Goal: Task Accomplishment & Management: Manage account settings

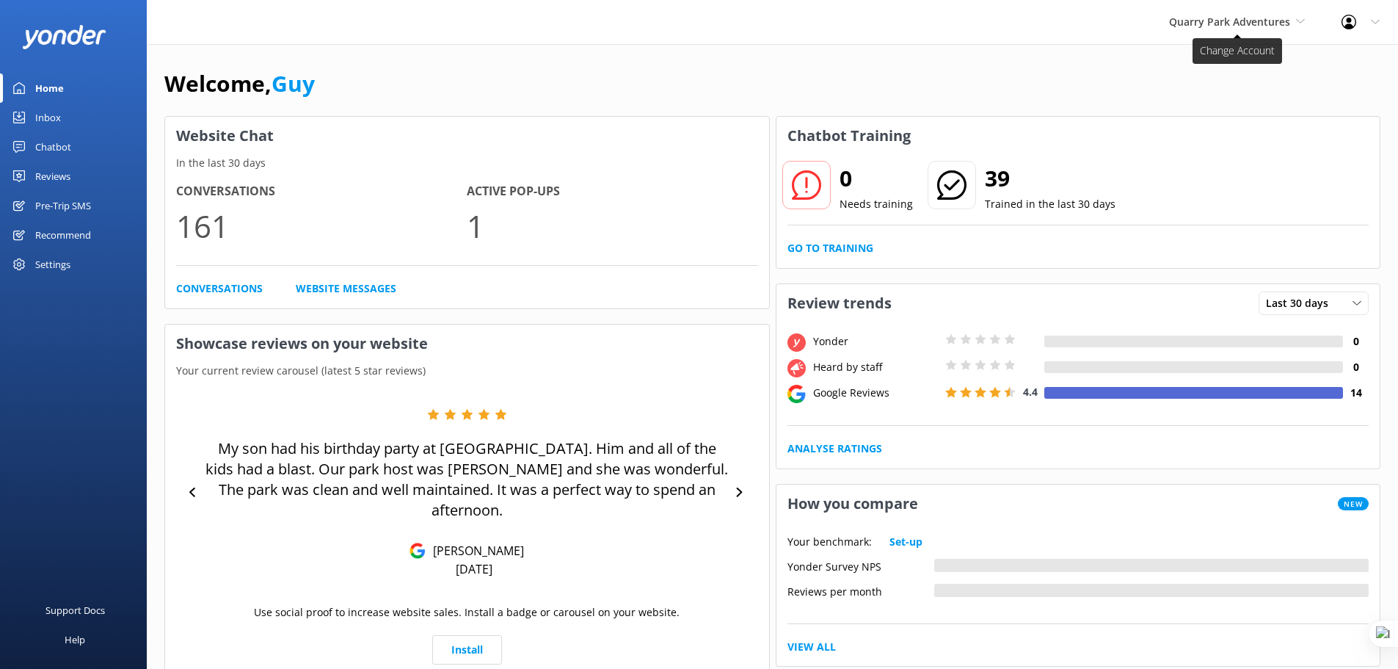
click at [1226, 27] on span "Quarry Park Adventures" at bounding box center [1229, 22] width 121 height 14
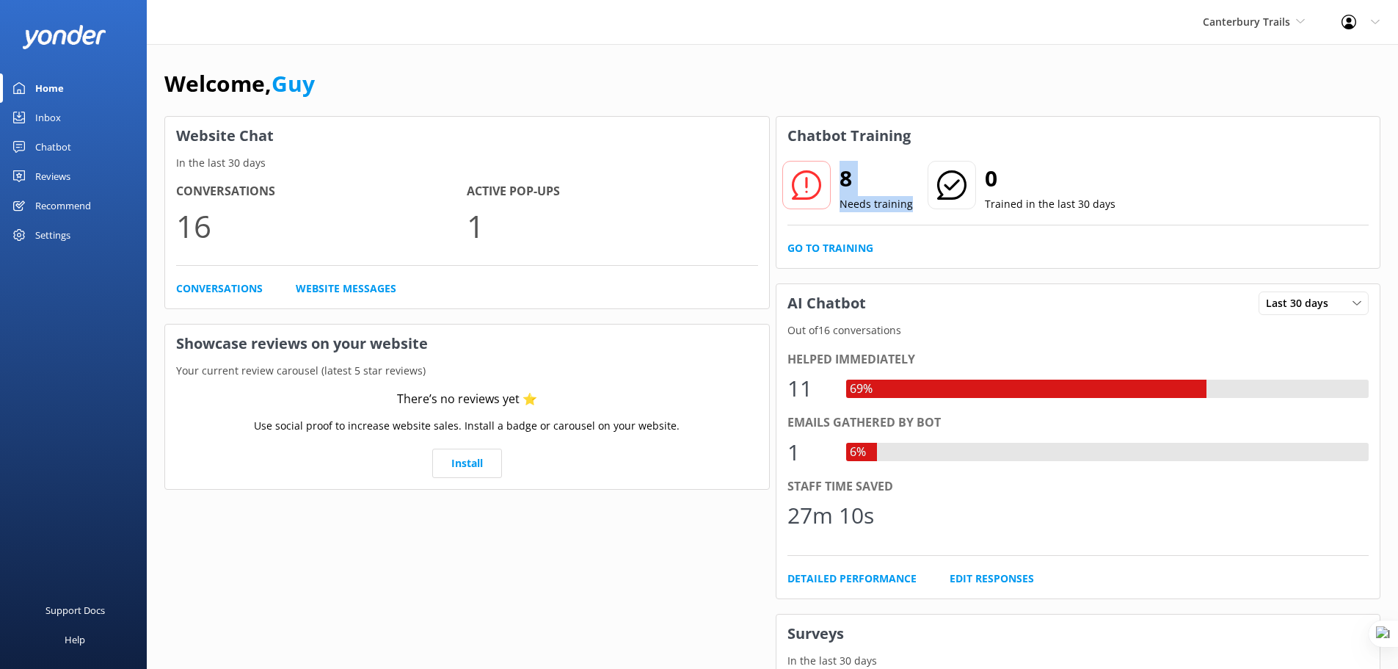
drag, startPoint x: 843, startPoint y: 179, endPoint x: 909, endPoint y: 199, distance: 69.7
click at [909, 199] on div "8 Needs training" at bounding box center [848, 186] width 132 height 53
click at [887, 201] on p "Needs training" at bounding box center [876, 204] width 73 height 16
click at [52, 148] on div "Chatbot" at bounding box center [53, 146] width 36 height 29
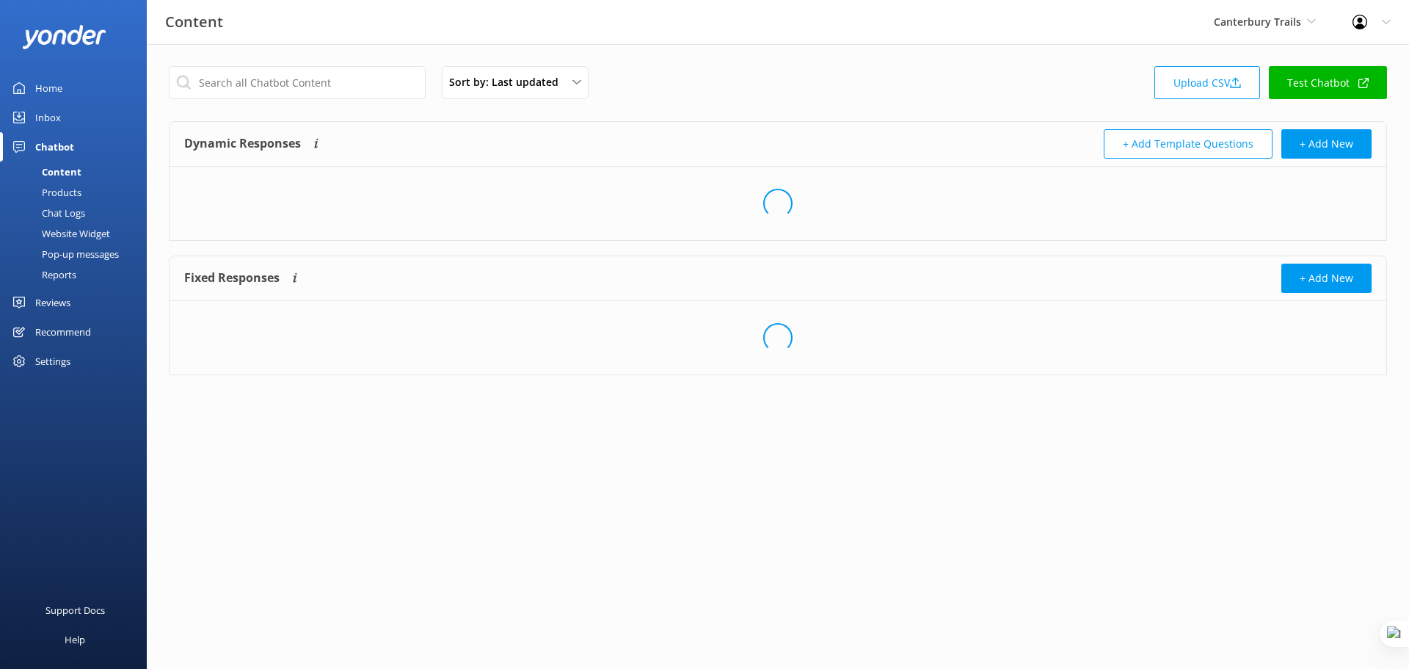
click at [68, 272] on div "Reports" at bounding box center [43, 274] width 68 height 21
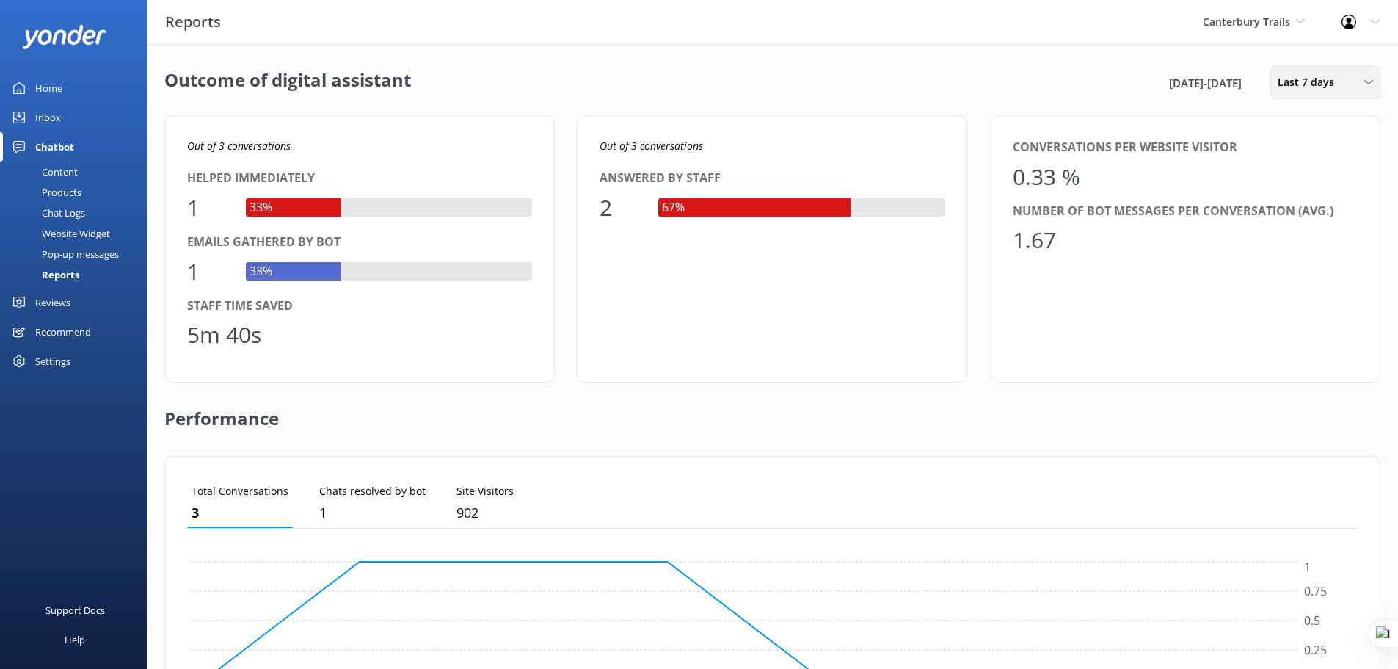
click at [1342, 83] on div "Last 7 days" at bounding box center [1325, 82] width 103 height 16
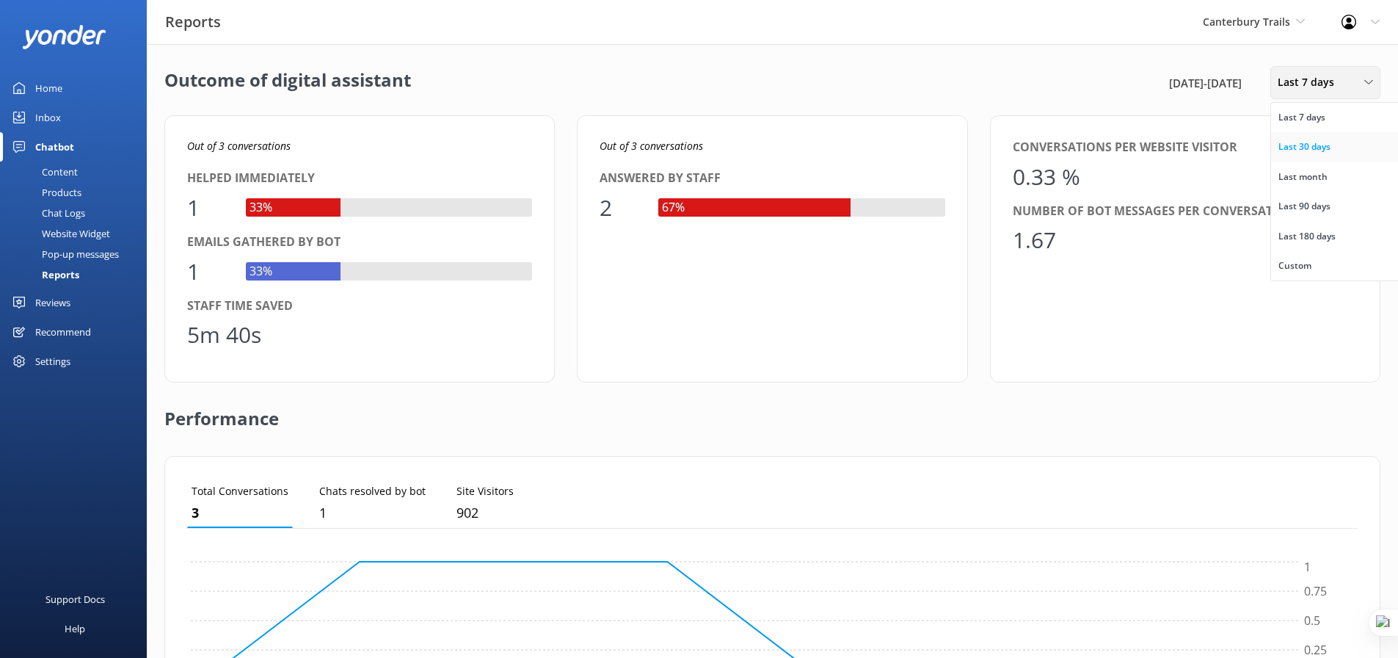
click at [1325, 148] on div "Last 30 days" at bounding box center [1305, 146] width 52 height 15
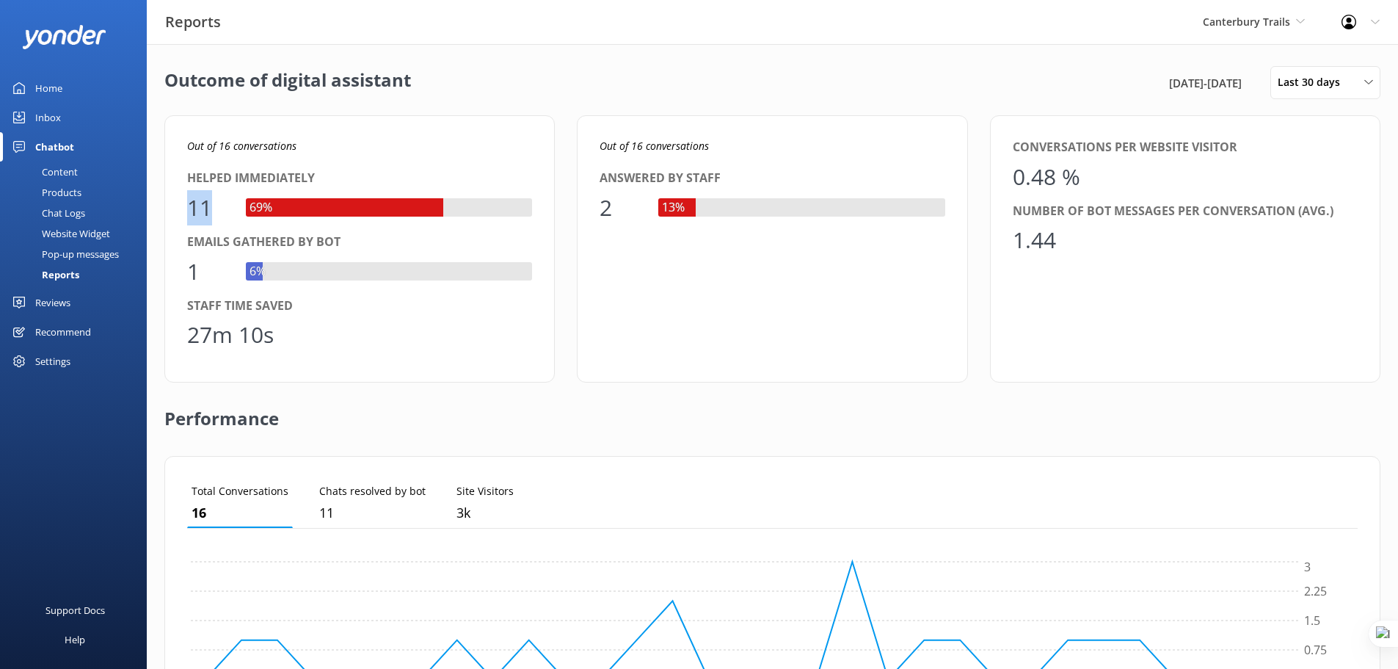
drag, startPoint x: 186, startPoint y: 206, endPoint x: 233, endPoint y: 207, distance: 47.0
click at [233, 207] on div "Out of 16 conversations Helped immediately 11 69% Emails gathered by bot 1 6% S…" at bounding box center [359, 248] width 390 height 267
click at [545, 105] on div "Outcome of digital assistant [DATE] - [DATE] Last 30 days Last 7 days Last 30 d…" at bounding box center [772, 533] width 1251 height 979
click at [74, 210] on div "Chat Logs" at bounding box center [47, 213] width 76 height 21
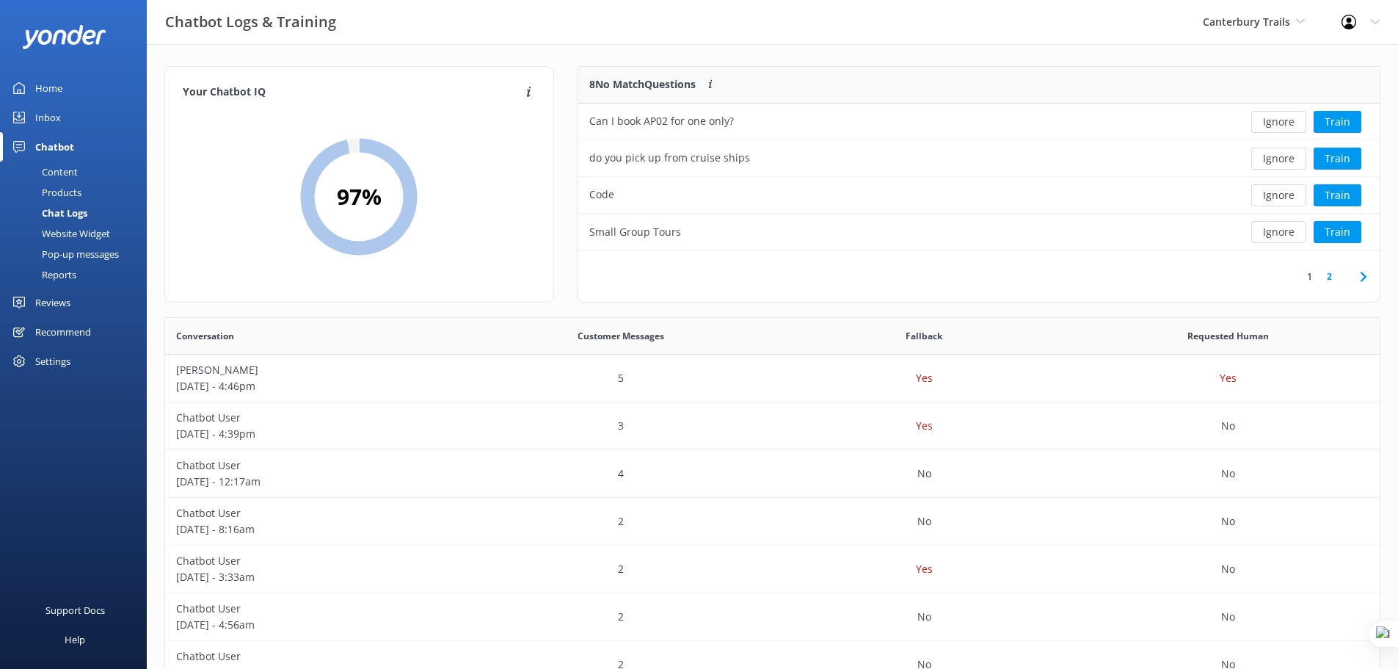
click at [58, 192] on div "Products" at bounding box center [45, 192] width 73 height 21
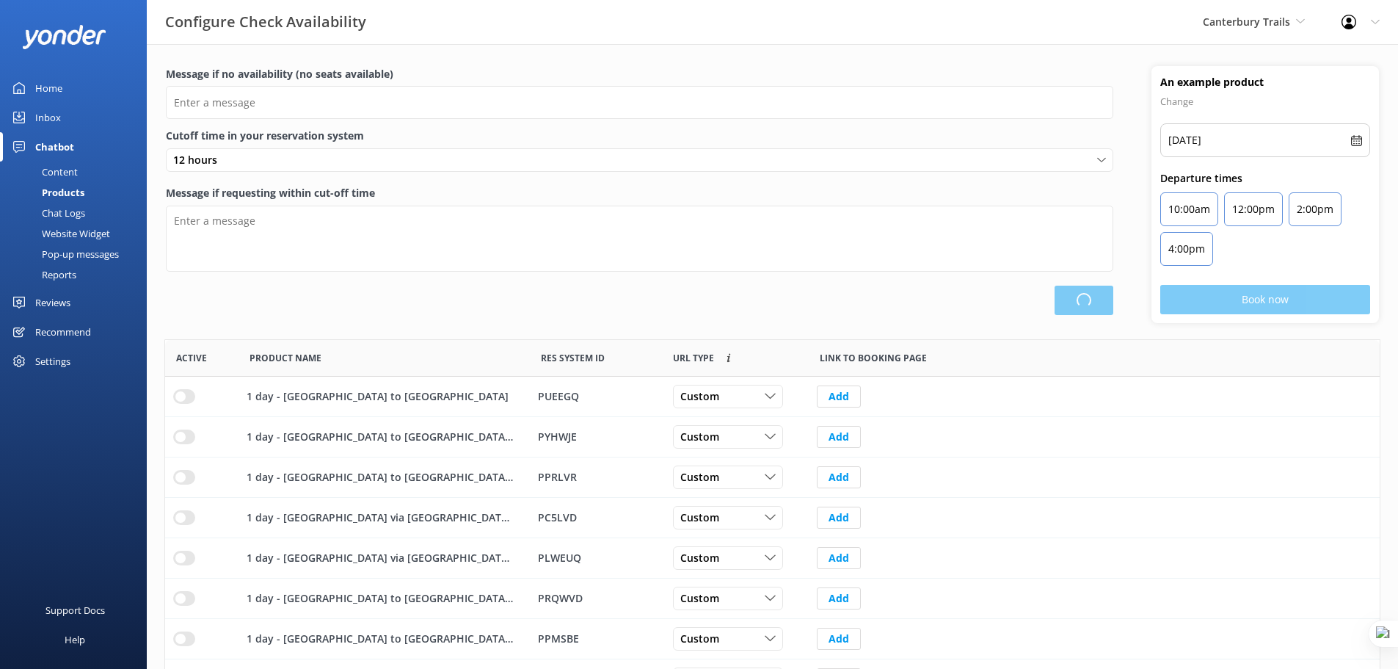
scroll to position [430, 1204]
type input "There are no seats available, please check an alternative day"
type textarea "Our online booking system closes {hours} prior to departure. Please contact us …"
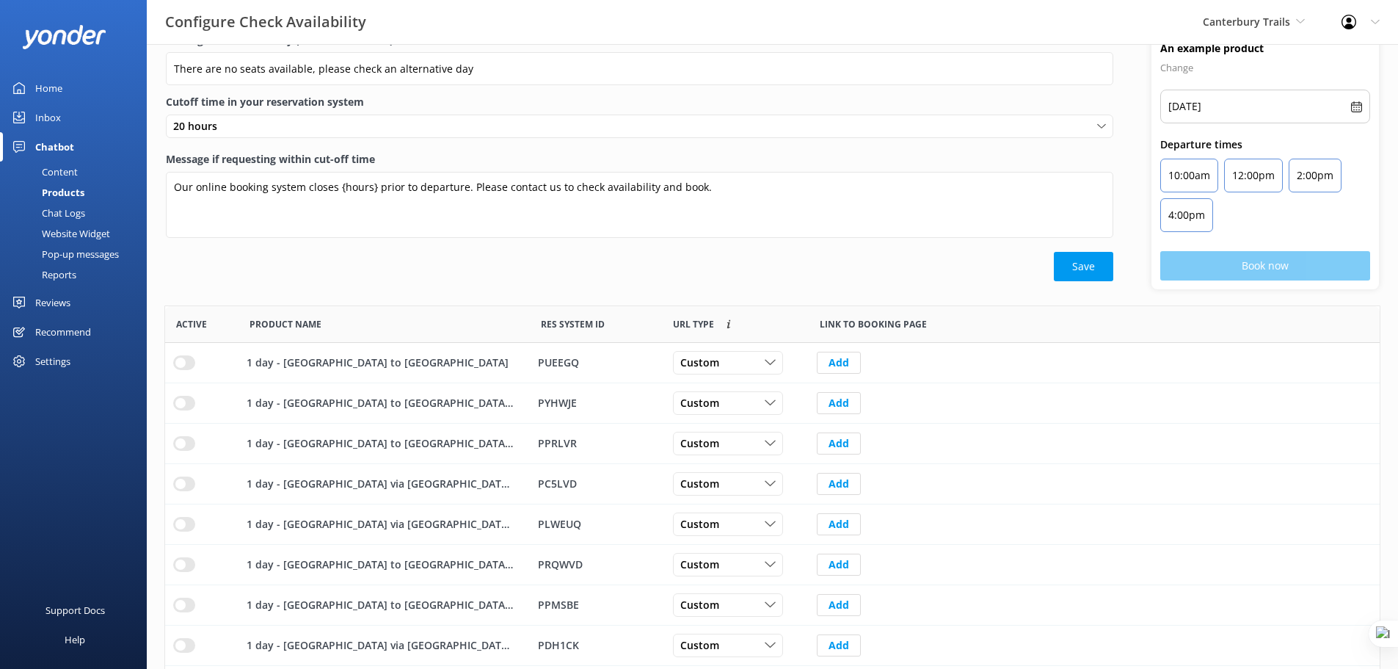
scroll to position [0, 0]
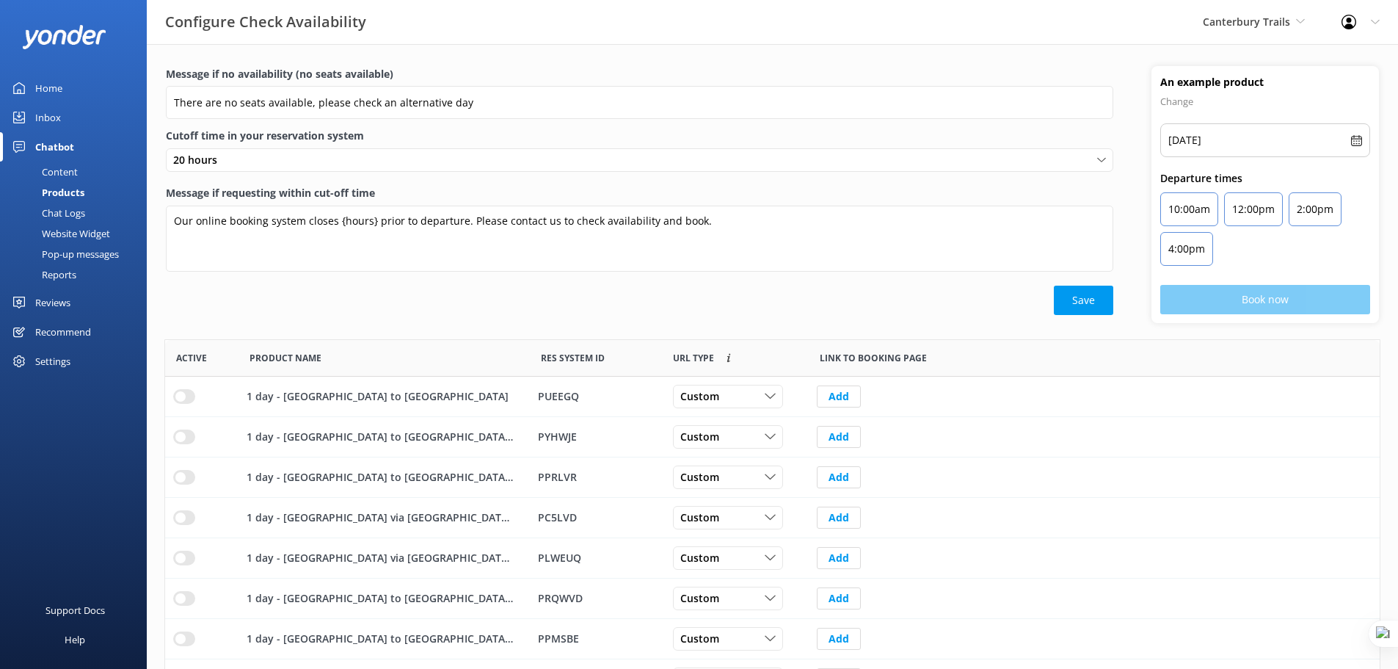
click at [415, 294] on div "Save" at bounding box center [640, 300] width 948 height 29
click at [677, 58] on div "Message if no availability (no seats available) There are no seats available, p…" at bounding box center [772, 438] width 1251 height 788
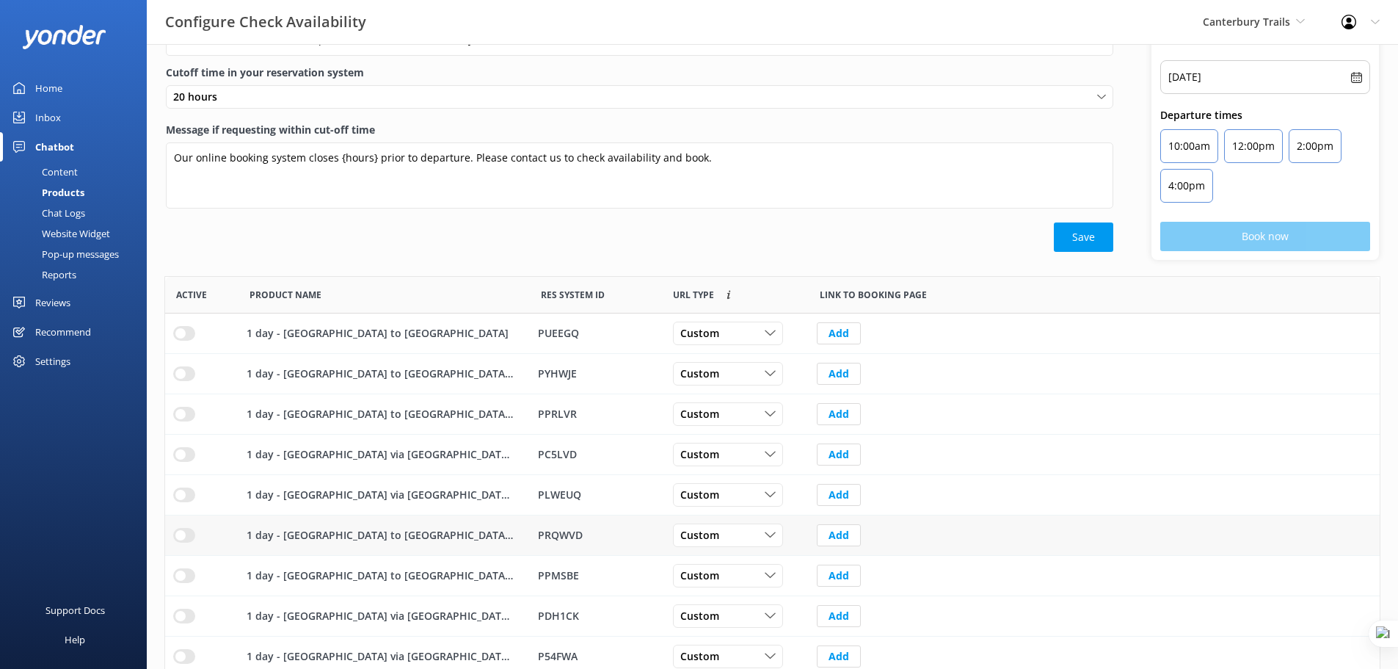
scroll to position [164, 0]
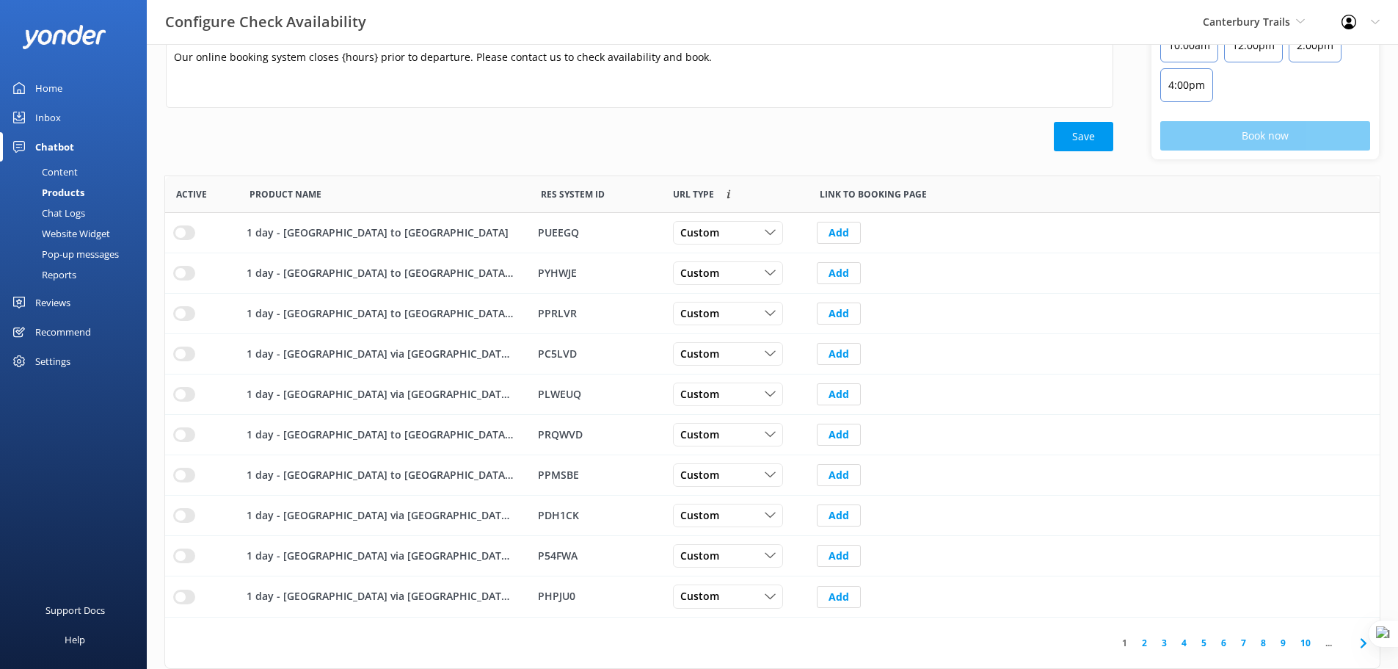
click at [1308, 644] on link "10" at bounding box center [1305, 643] width 25 height 14
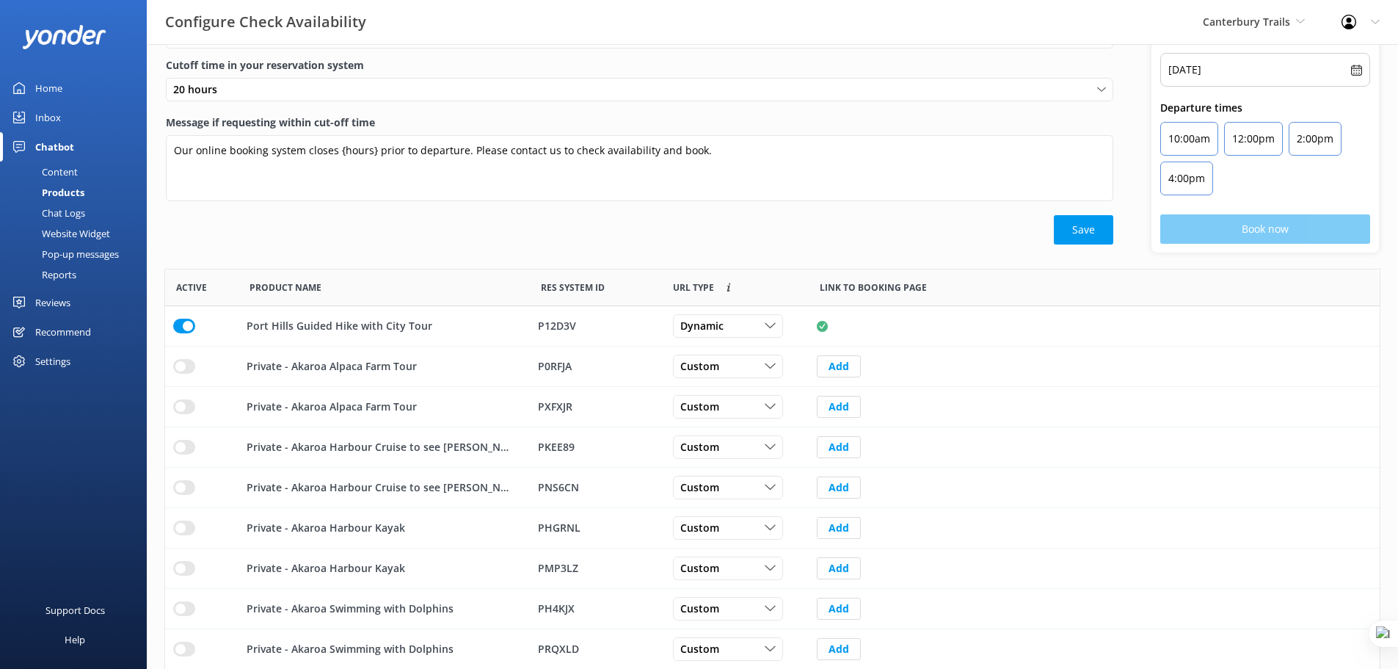
scroll to position [164, 0]
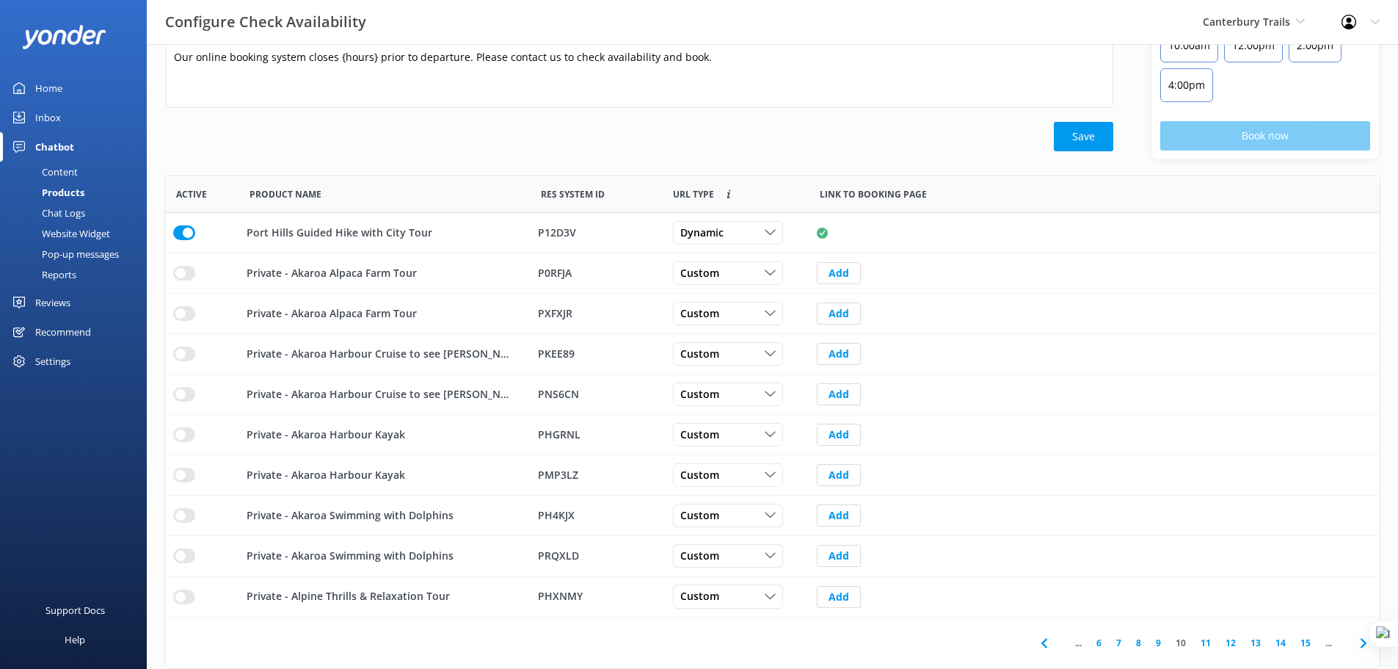
click at [1098, 645] on link "6" at bounding box center [1099, 643] width 20 height 14
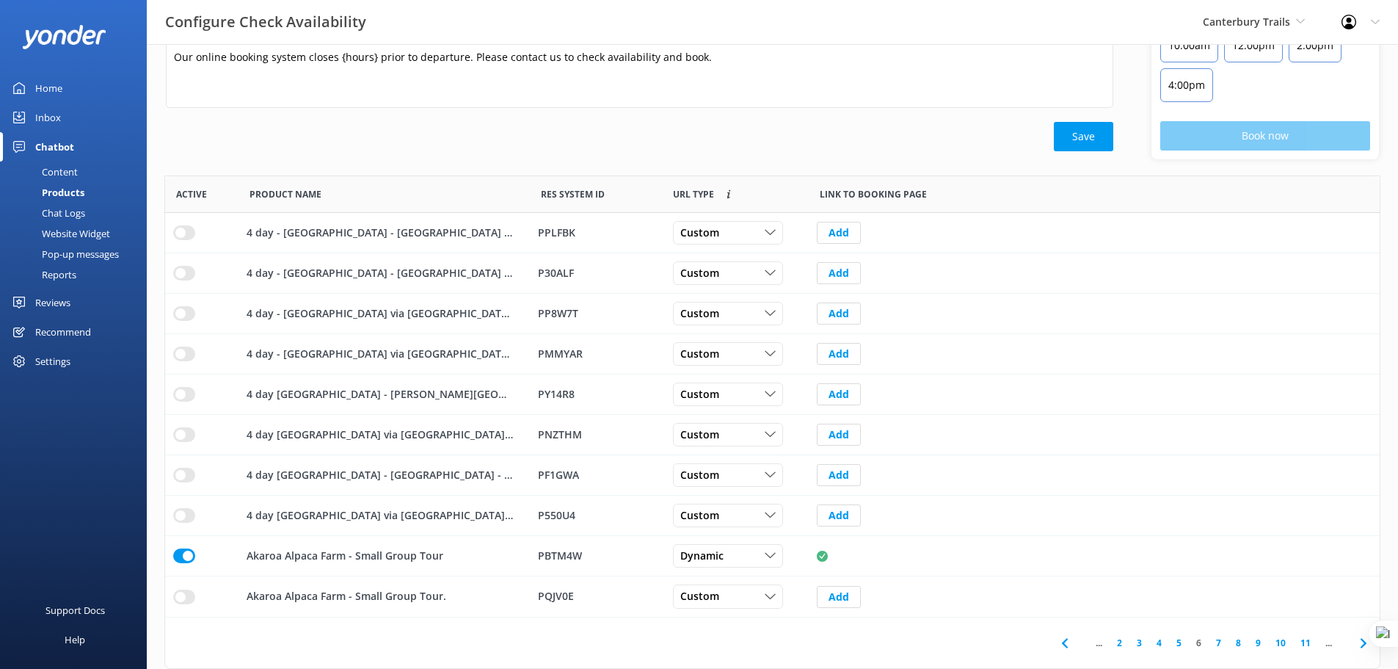
click at [1185, 641] on link "5" at bounding box center [1179, 643] width 20 height 14
